Goal: Transaction & Acquisition: Purchase product/service

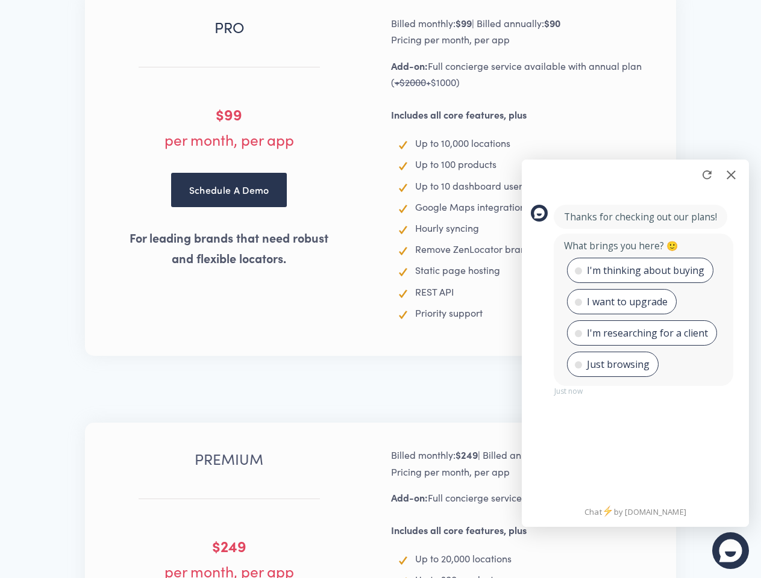
click at [731, 175] on div at bounding box center [731, 175] width 18 height 18
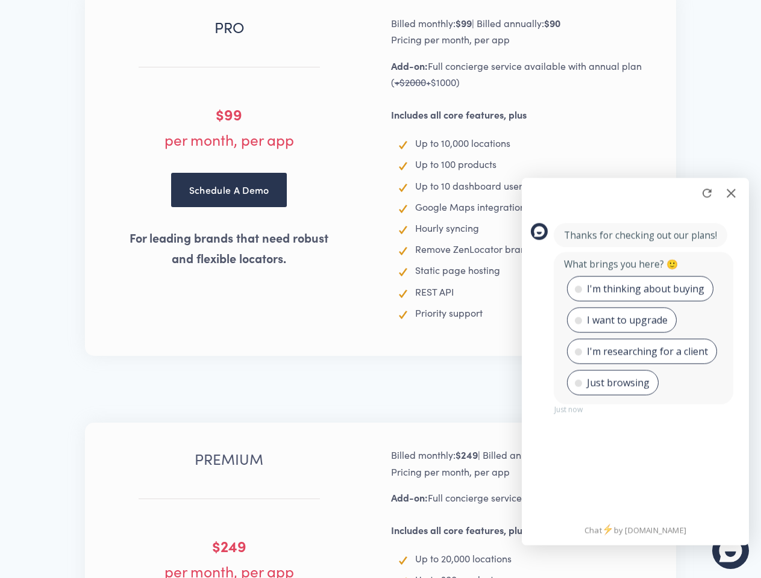
click at [707, 175] on div "PRO $99 per month, per app Schedule A Demo For leading brands that need robust …" at bounding box center [380, 174] width 761 height 432
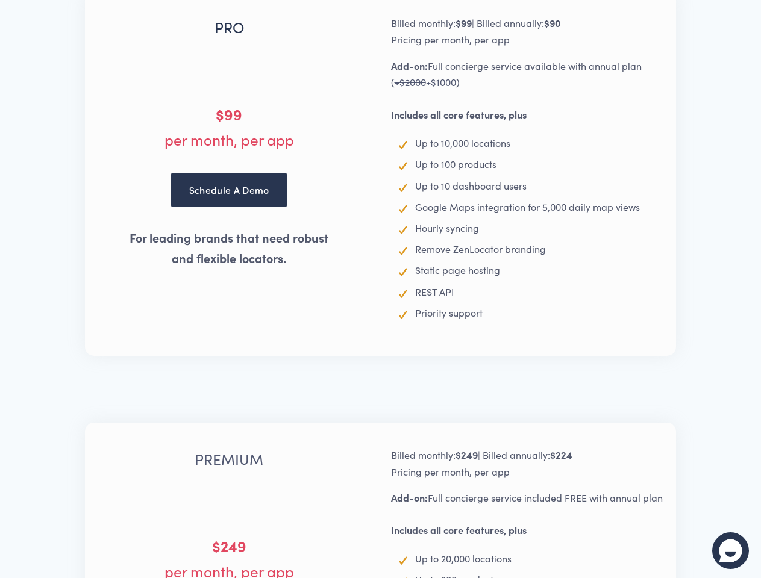
click at [730, 551] on div at bounding box center [730, 550] width 33 height 33
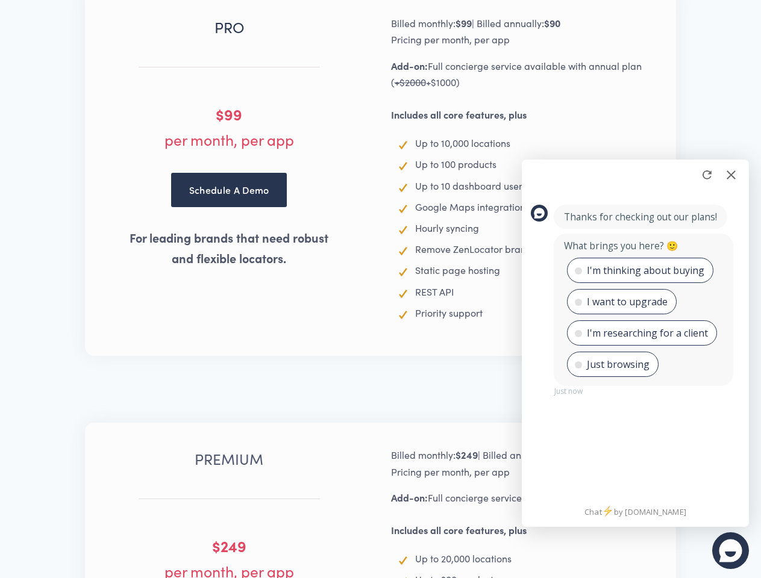
click at [638, 270] on div "I'm thinking about buying" at bounding box center [645, 270] width 117 height 12
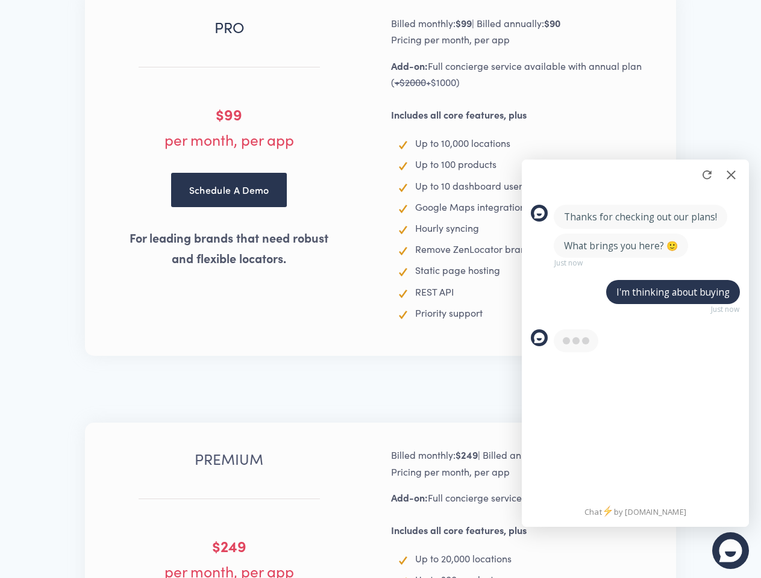
click at [621, 302] on div "Thanks for checking out our plans! What brings you here? 🙂 Just now I'm thinkin…" at bounding box center [635, 281] width 227 height 176
click at [641, 333] on div "Thanks for checking out our plans! What brings you here? 🙂 Just now I'm thinkin…" at bounding box center [635, 281] width 227 height 176
click at [611, 364] on div "Thanks for checking out our plans! What brings you here? 🙂 Just now I'm thinkin…" at bounding box center [635, 281] width 227 height 176
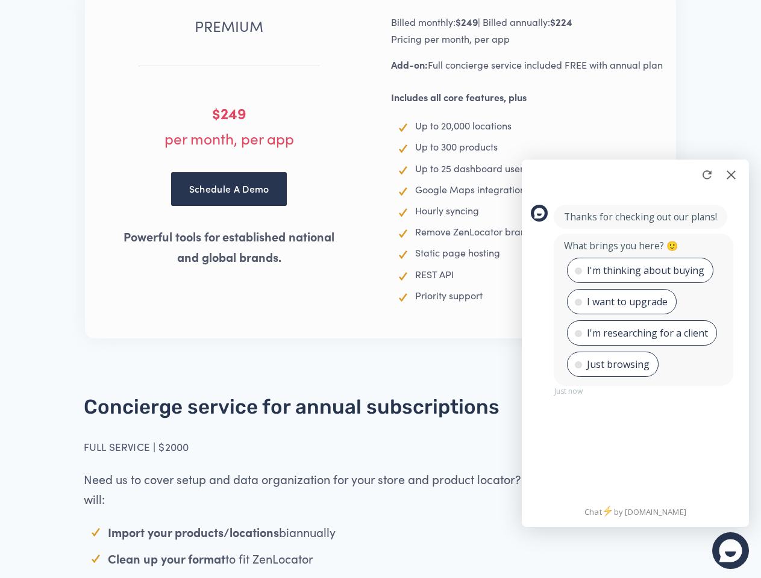
click at [731, 175] on div at bounding box center [731, 175] width 18 height 18
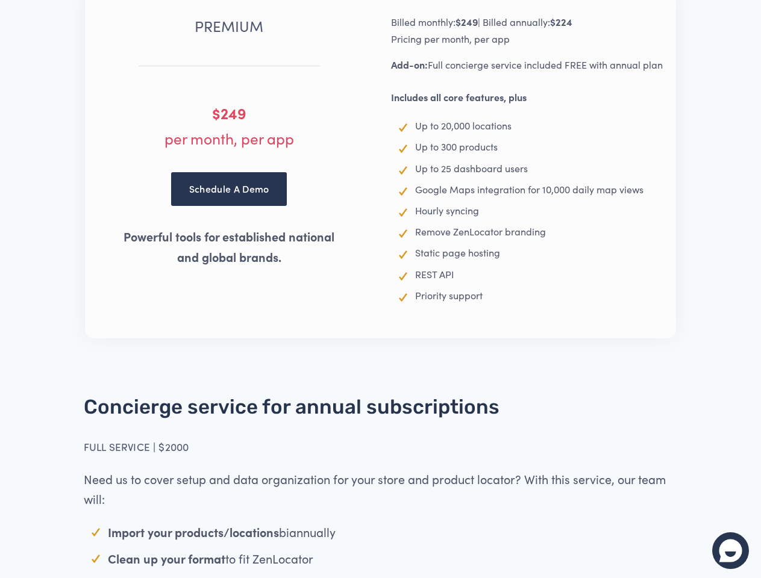
click at [707, 175] on div "PREMIUM $249 per month, per app Schedule A Demo Powerful tools for established …" at bounding box center [380, 165] width 761 height 416
click at [730, 551] on div at bounding box center [730, 550] width 33 height 33
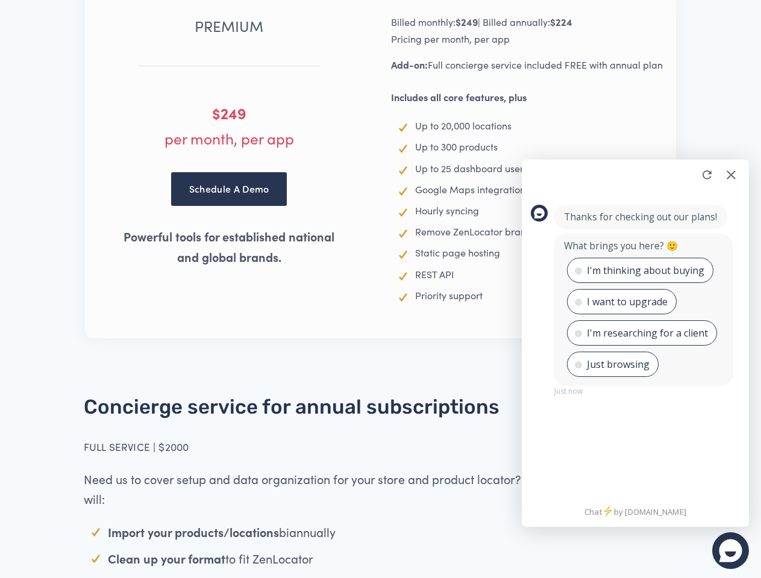
click at [638, 270] on div "I'm thinking about buying" at bounding box center [645, 270] width 117 height 12
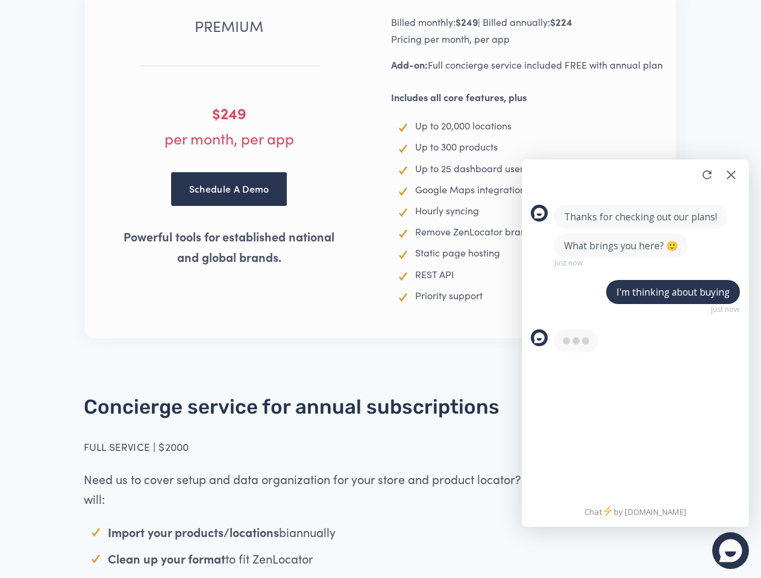
click at [621, 302] on div "Thanks for checking out our plans! What brings you here? 🙂 Just now I'm thinkin…" at bounding box center [635, 281] width 227 height 176
click at [641, 333] on div "Thanks for checking out our plans! What brings you here? 🙂 Just now I'm thinkin…" at bounding box center [635, 281] width 227 height 176
click at [611, 364] on div "Thanks for checking out our plans! What brings you here? 🙂 Just now I'm thinkin…" at bounding box center [635, 281] width 227 height 176
